Goal: Task Accomplishment & Management: Use online tool/utility

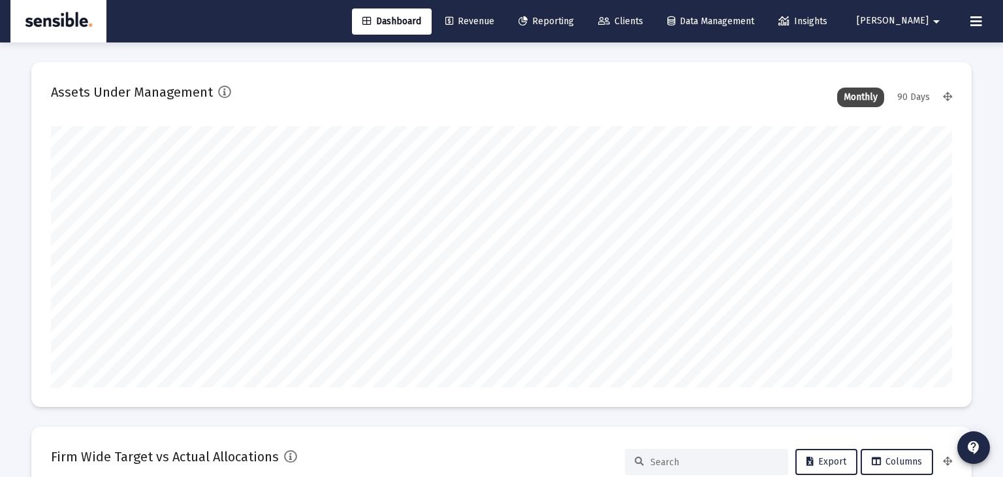
type input "[DATE]"
type input "[PERSON_NAME][EMAIL_ADDRESS][DOMAIN_NAME]"
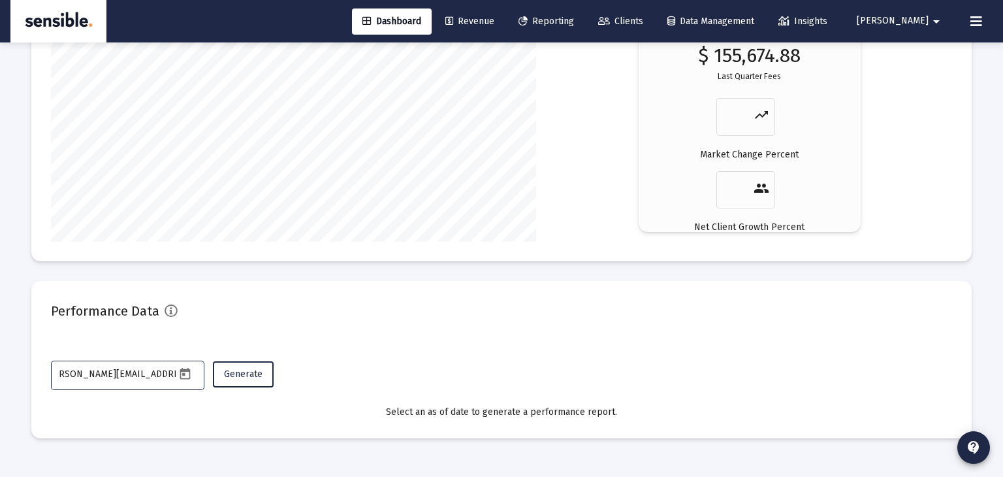
scroll to position [0, 14]
click at [249, 377] on span "Generate" at bounding box center [243, 373] width 39 height 11
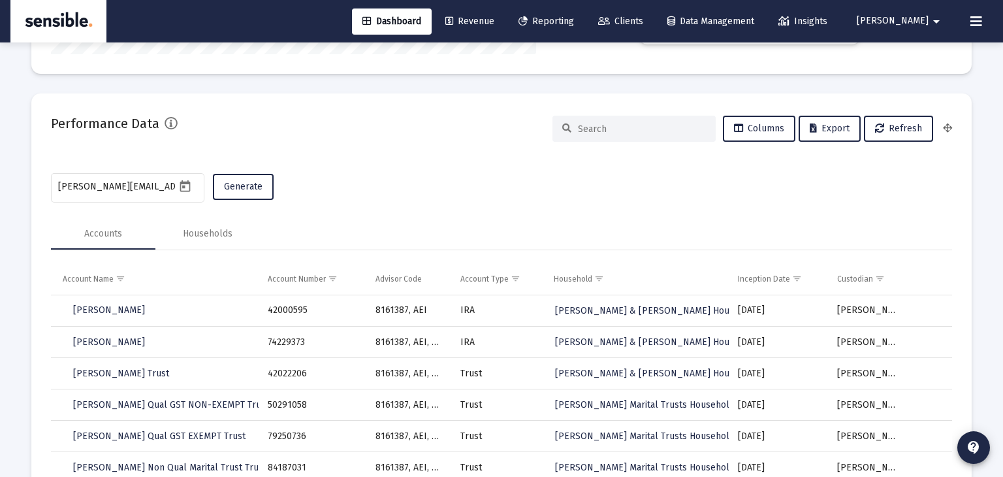
scroll to position [2510, 0]
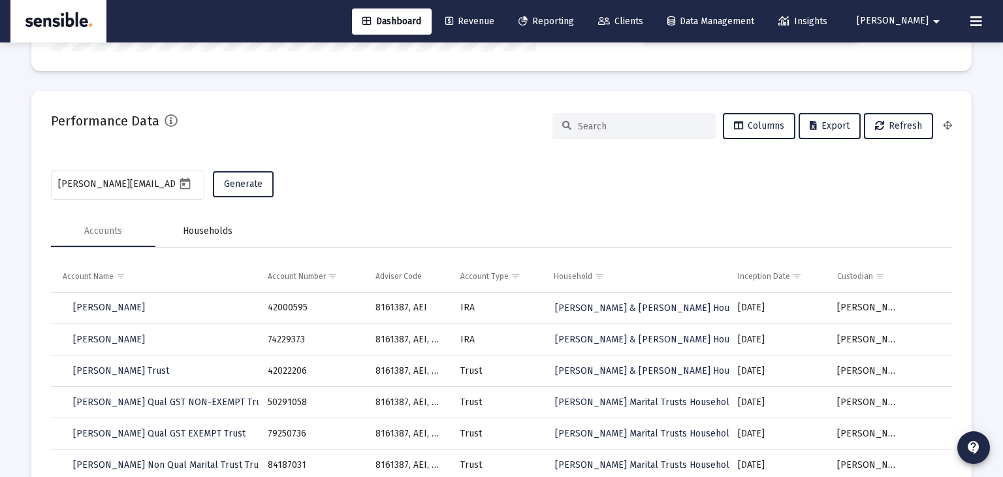
click at [195, 230] on div "Households" at bounding box center [208, 231] width 50 height 13
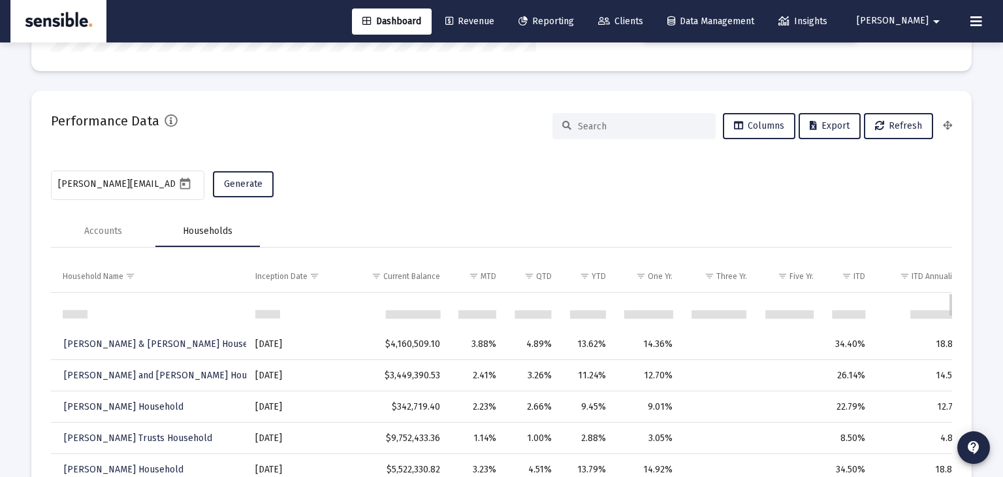
scroll to position [0, 0]
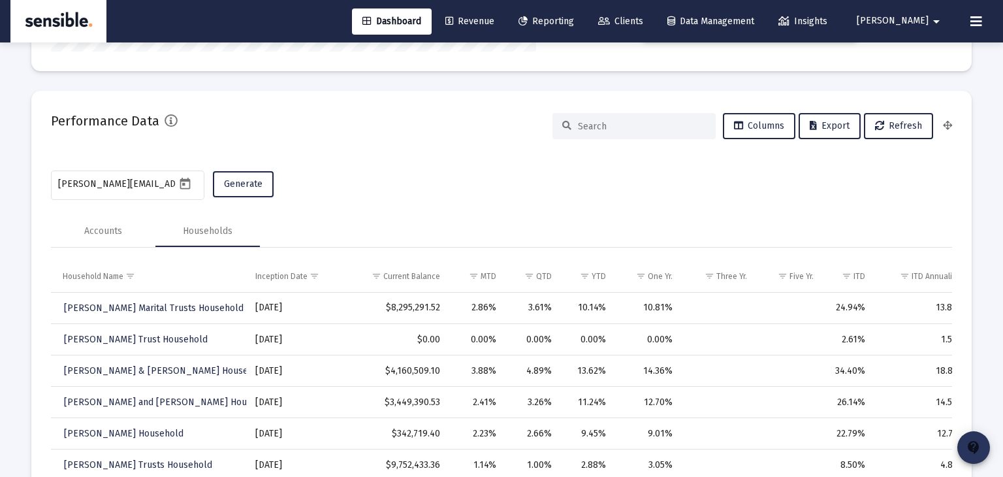
click at [973, 444] on mat-icon "contact_support" at bounding box center [974, 447] width 16 height 16
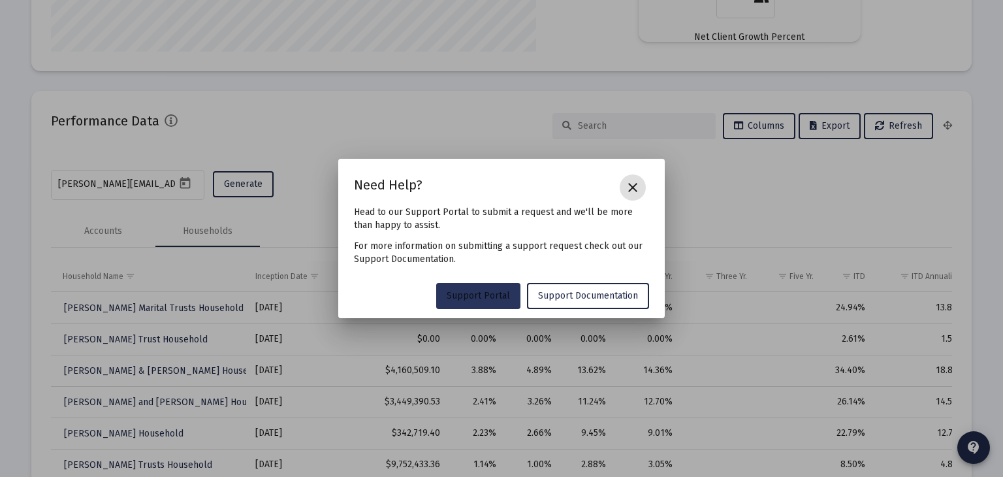
click at [479, 293] on span "Support Portal" at bounding box center [478, 295] width 63 height 11
click at [639, 188] on mat-icon "close" at bounding box center [633, 188] width 16 height 16
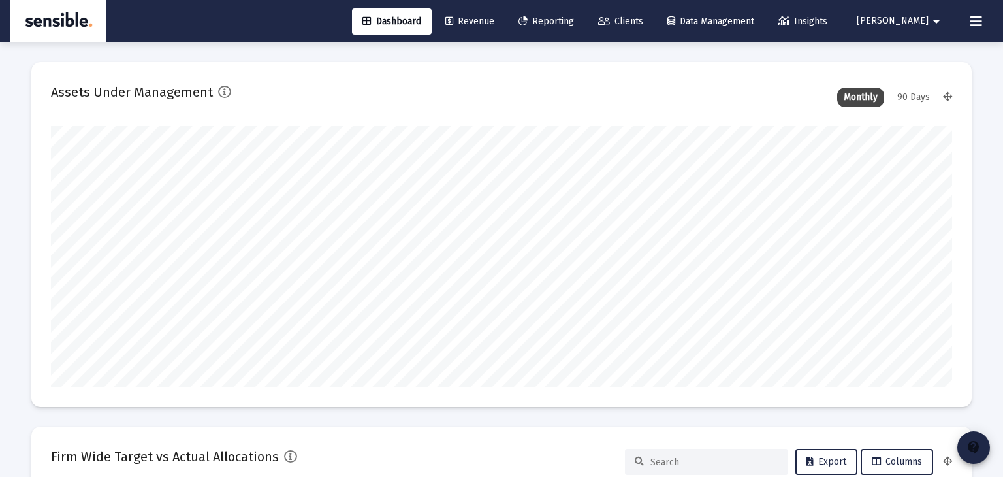
scroll to position [2510, 0]
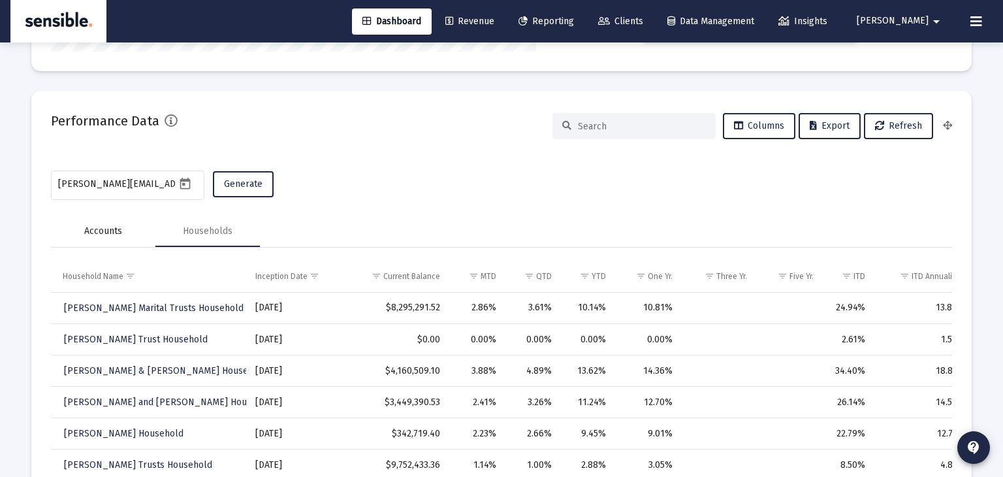
click at [113, 233] on div "Accounts" at bounding box center [103, 231] width 38 height 13
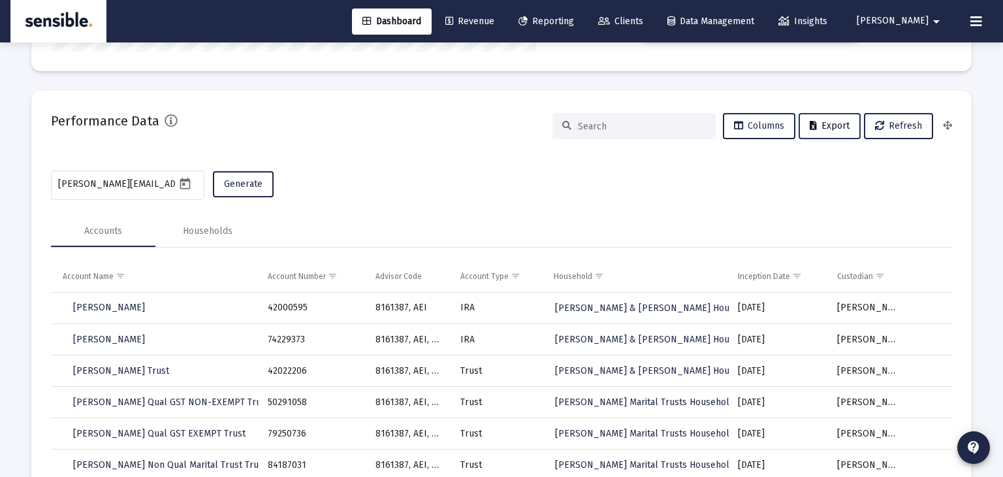
click at [835, 129] on span "Export" at bounding box center [830, 125] width 40 height 11
click at [225, 227] on div "Households" at bounding box center [208, 231] width 50 height 13
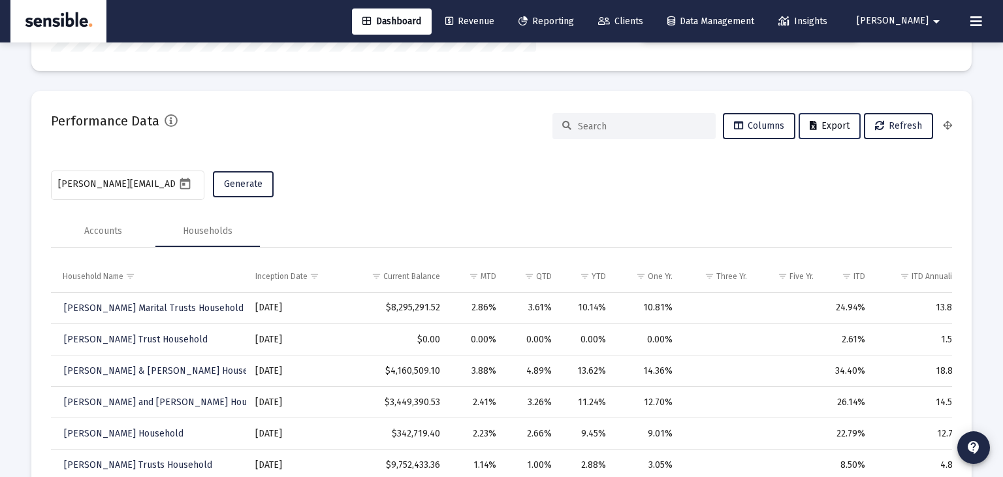
click at [830, 121] on span "Export" at bounding box center [830, 125] width 40 height 11
click at [805, 196] on div "[PERSON_NAME][EMAIL_ADDRESS][DOMAIN_NAME] Generate" at bounding box center [501, 185] width 901 height 35
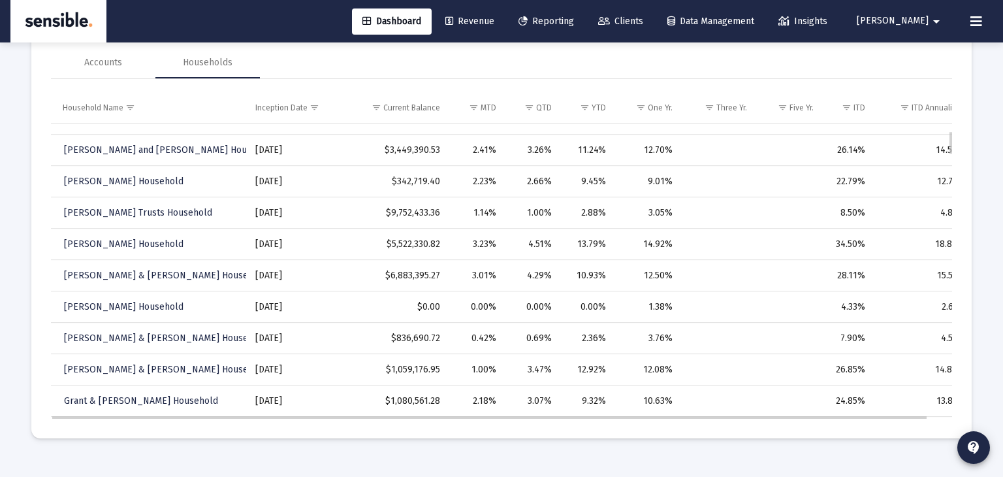
scroll to position [0, 0]
